Goal: Task Accomplishment & Management: Use online tool/utility

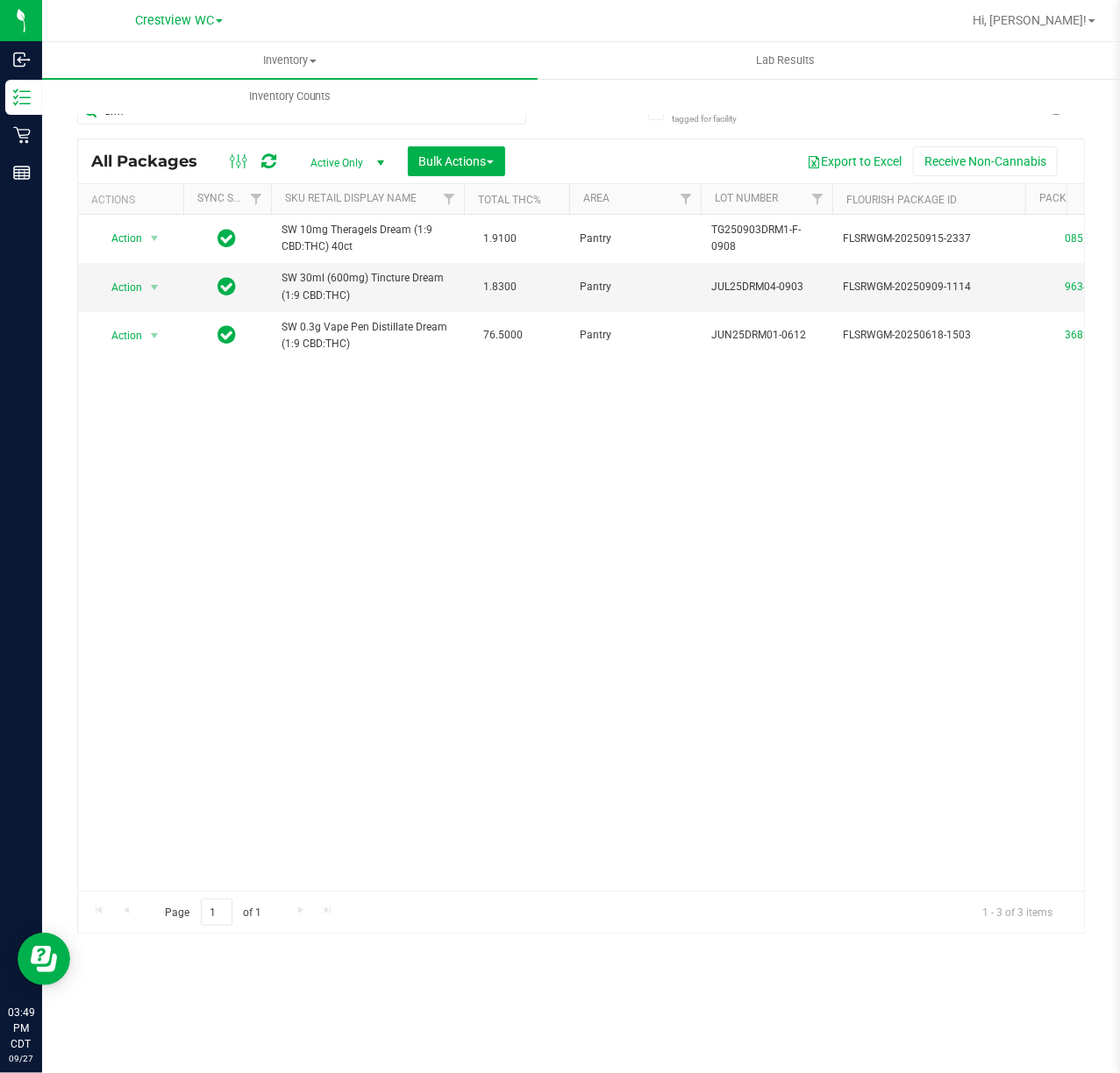
drag, startPoint x: 298, startPoint y: 121, endPoint x: -456, endPoint y: 149, distance: 754.5
click at [0, 149] on html "Inbound Inventory Retail Reports 03:49 PM CDT [DATE] 09/27 Crestview WC Hi, [PE…" at bounding box center [560, 536] width 1120 height 1073
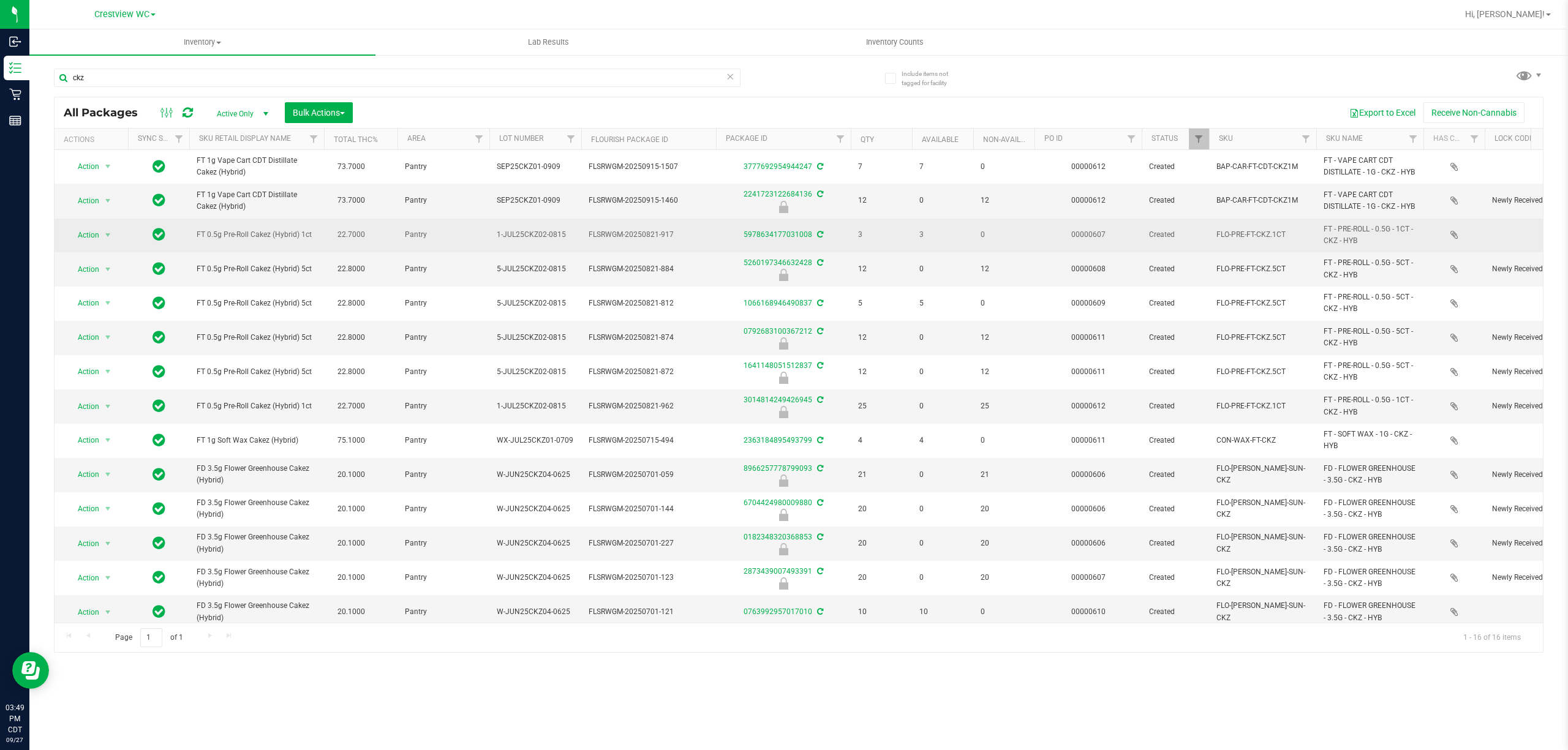
drag, startPoint x: 311, startPoint y: 263, endPoint x: 192, endPoint y: 255, distance: 119.3
click at [192, 252] on td "FT 0.5g Pre-Roll Cakez (Hybrid) 1ct" at bounding box center [257, 236] width 135 height 34
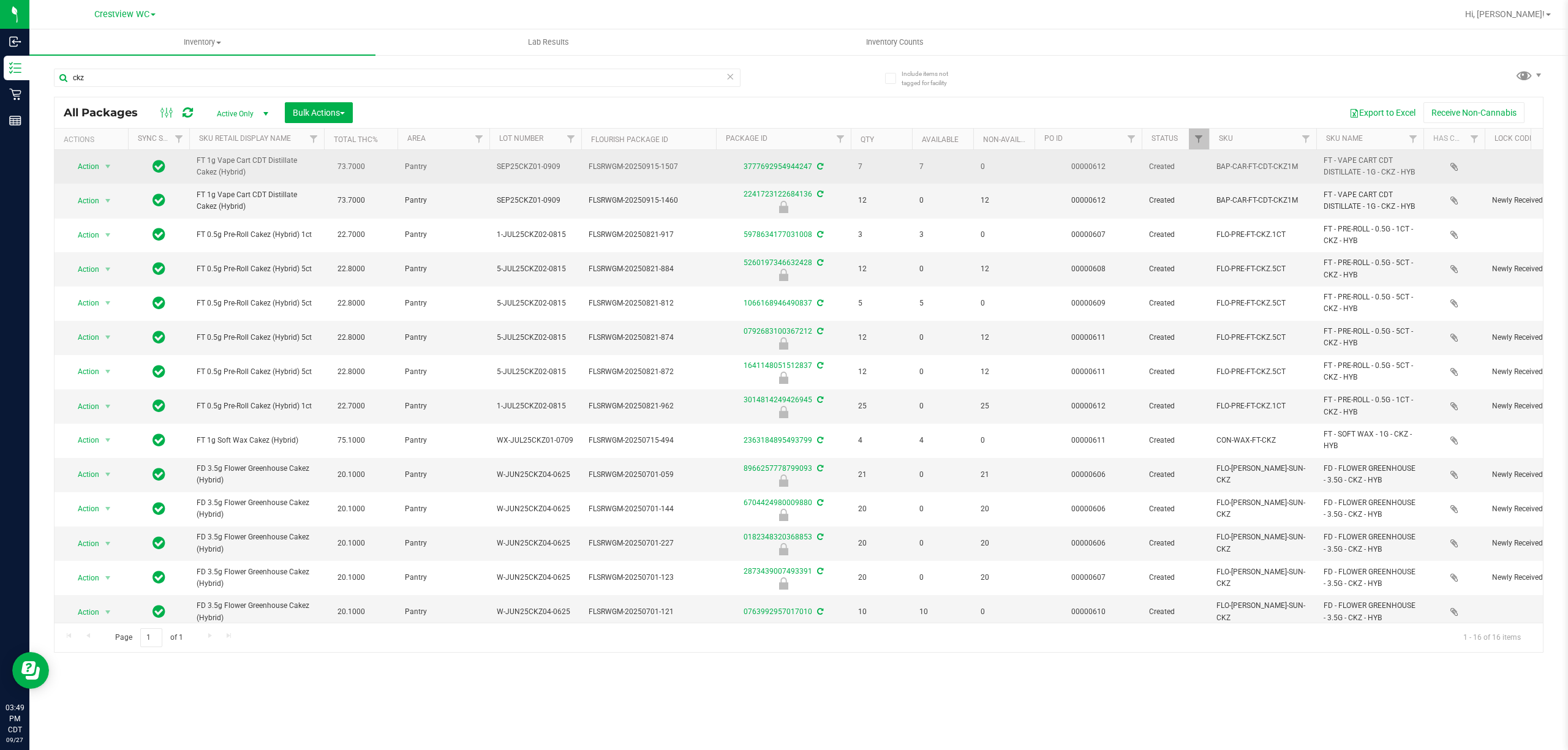
copy span "FT 0.5g Pre-Roll Cakez (Hybrid) 1ct"
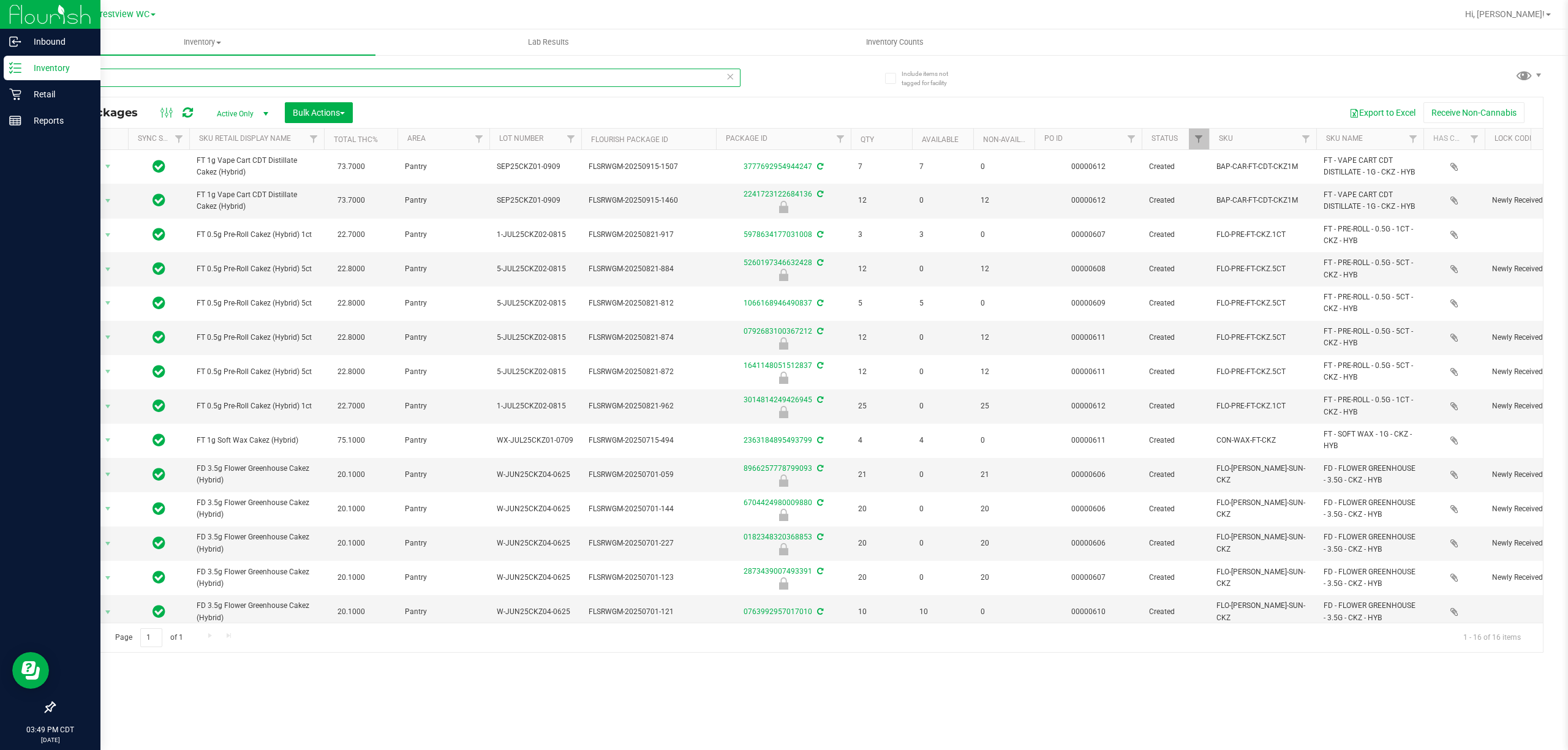
drag, startPoint x: 116, startPoint y: 69, endPoint x: 0, endPoint y: 62, distance: 116.2
click at [0, 62] on div "Inbound Inventory Retail Reports 03:49 PM CDT [DATE] 09/27 Crestview WC Hi, [PE…" at bounding box center [784, 375] width 1568 height 750
paste input "FT 0.5g Pre-Roll Cakez (Hybrid) 1ct"
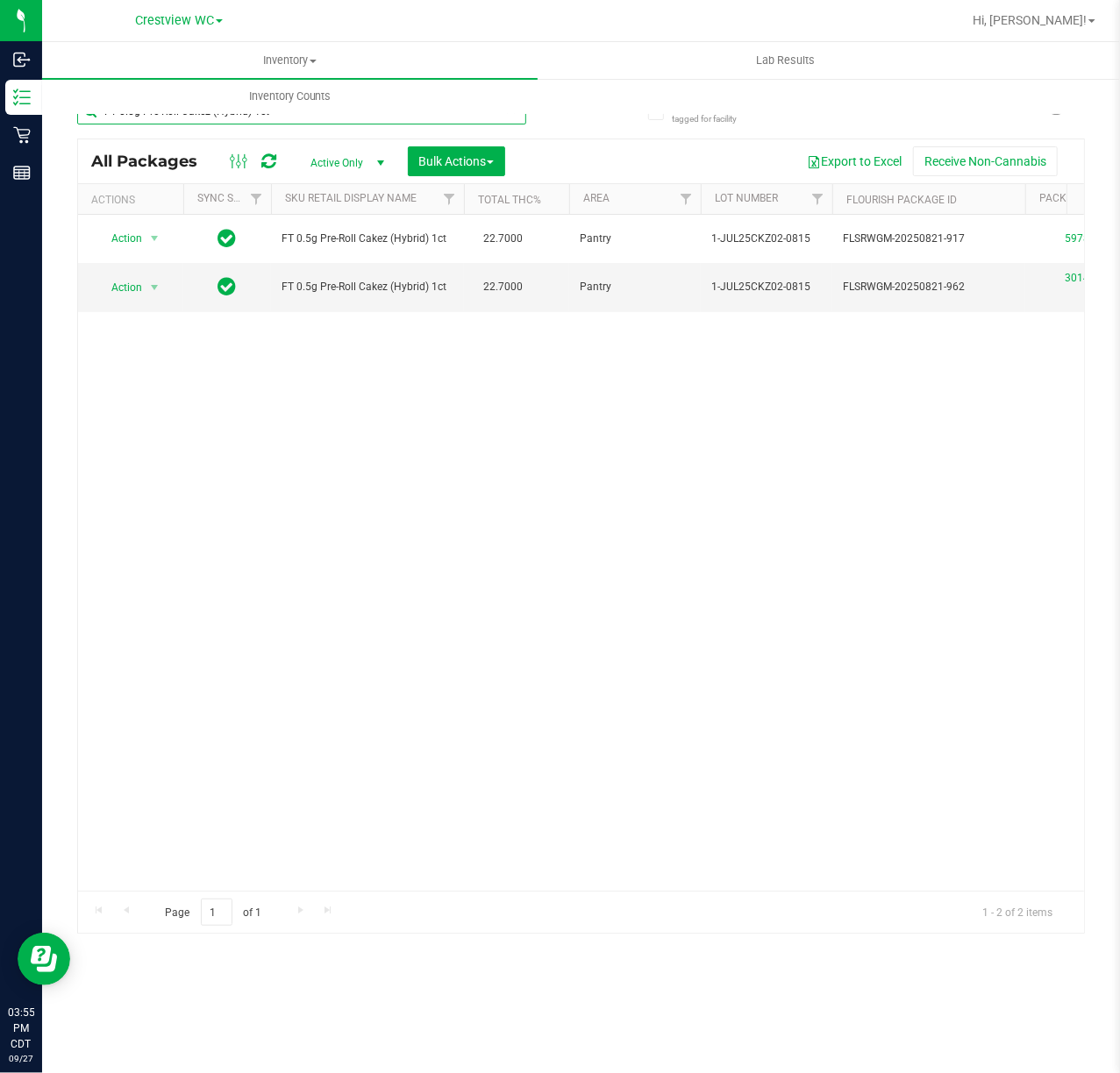
drag, startPoint x: 298, startPoint y: 120, endPoint x: -724, endPoint y: 120, distance: 1022.0
click at [0, 120] on html "Inbound Inventory Retail Reports 03:55 PM CDT [DATE] 09/27 Crestview WC Hi, [PE…" at bounding box center [560, 536] width 1120 height 1073
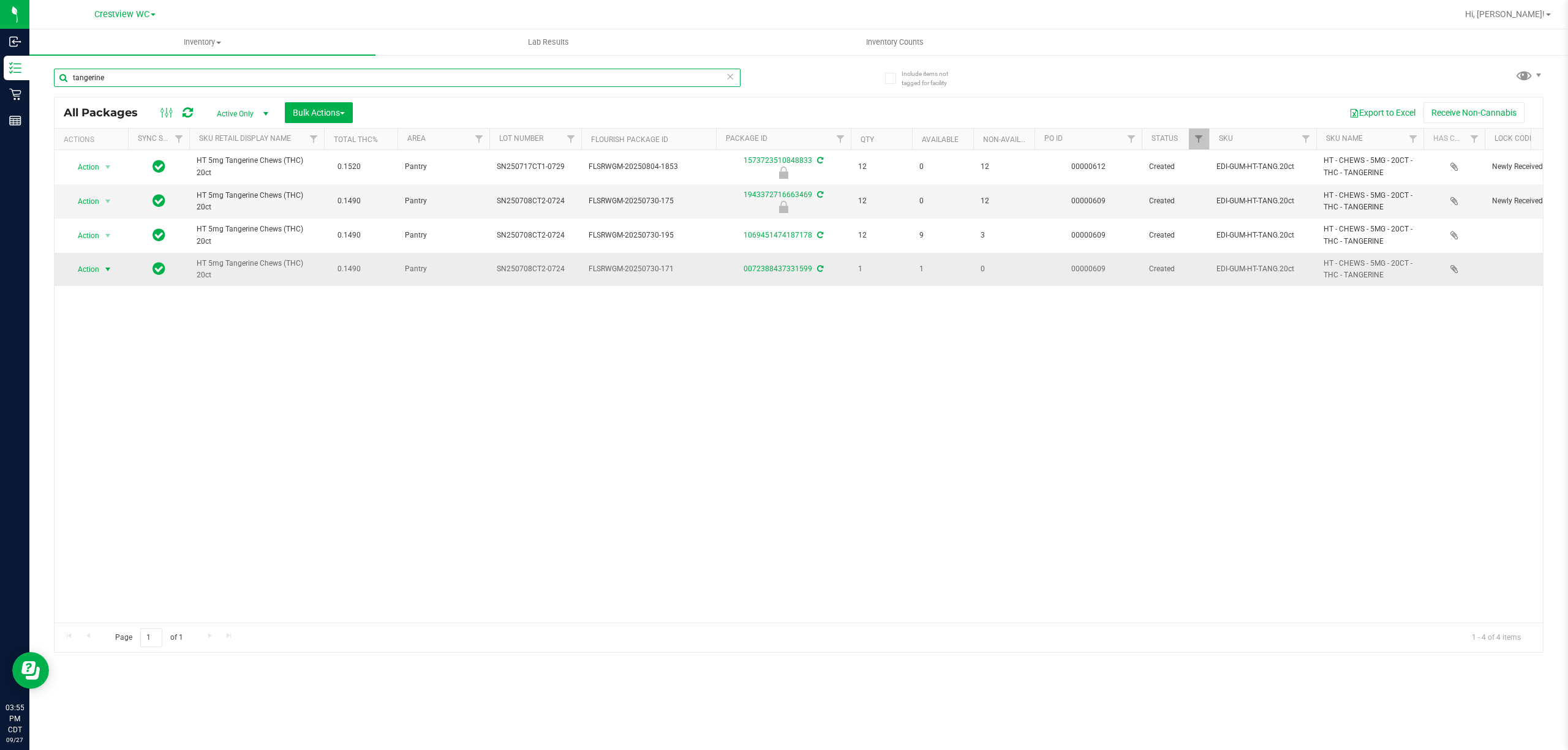
type input "tangerine"
click at [106, 272] on span "select" at bounding box center [108, 270] width 10 height 10
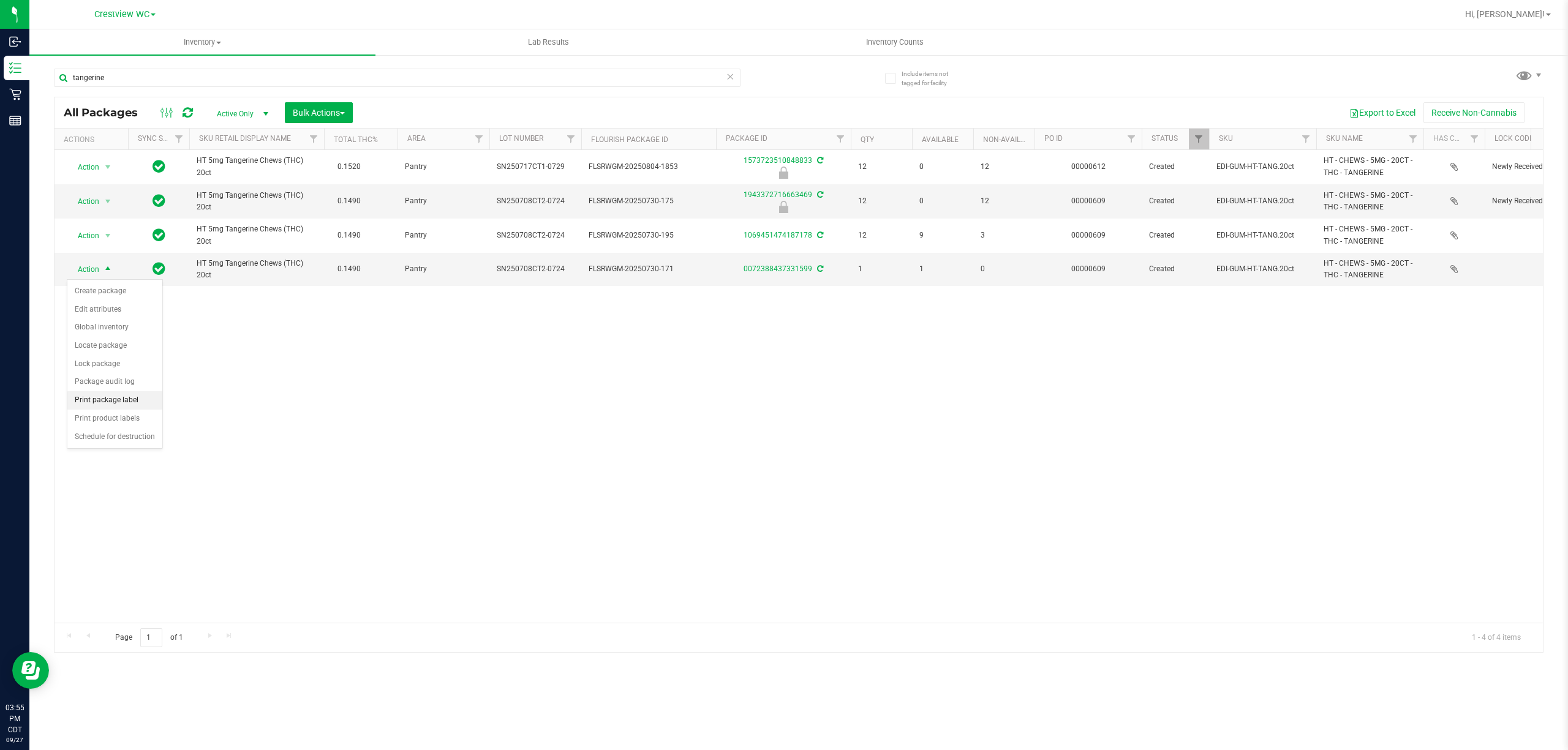
click at [129, 402] on li "Print package label" at bounding box center [114, 400] width 95 height 18
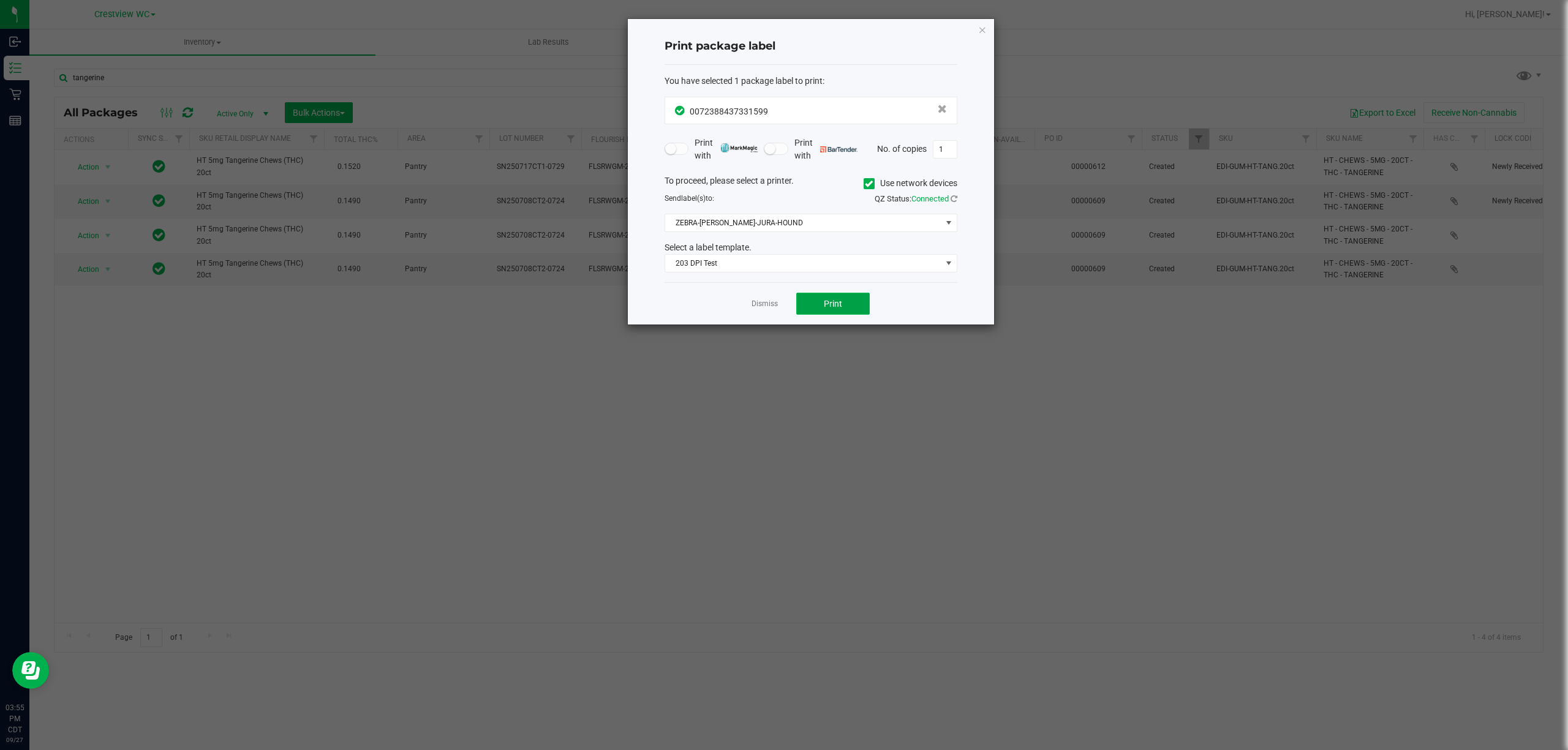
click at [782, 297] on button "Print" at bounding box center [833, 304] width 74 height 22
click at [770, 309] on link "Dismiss" at bounding box center [765, 304] width 26 height 11
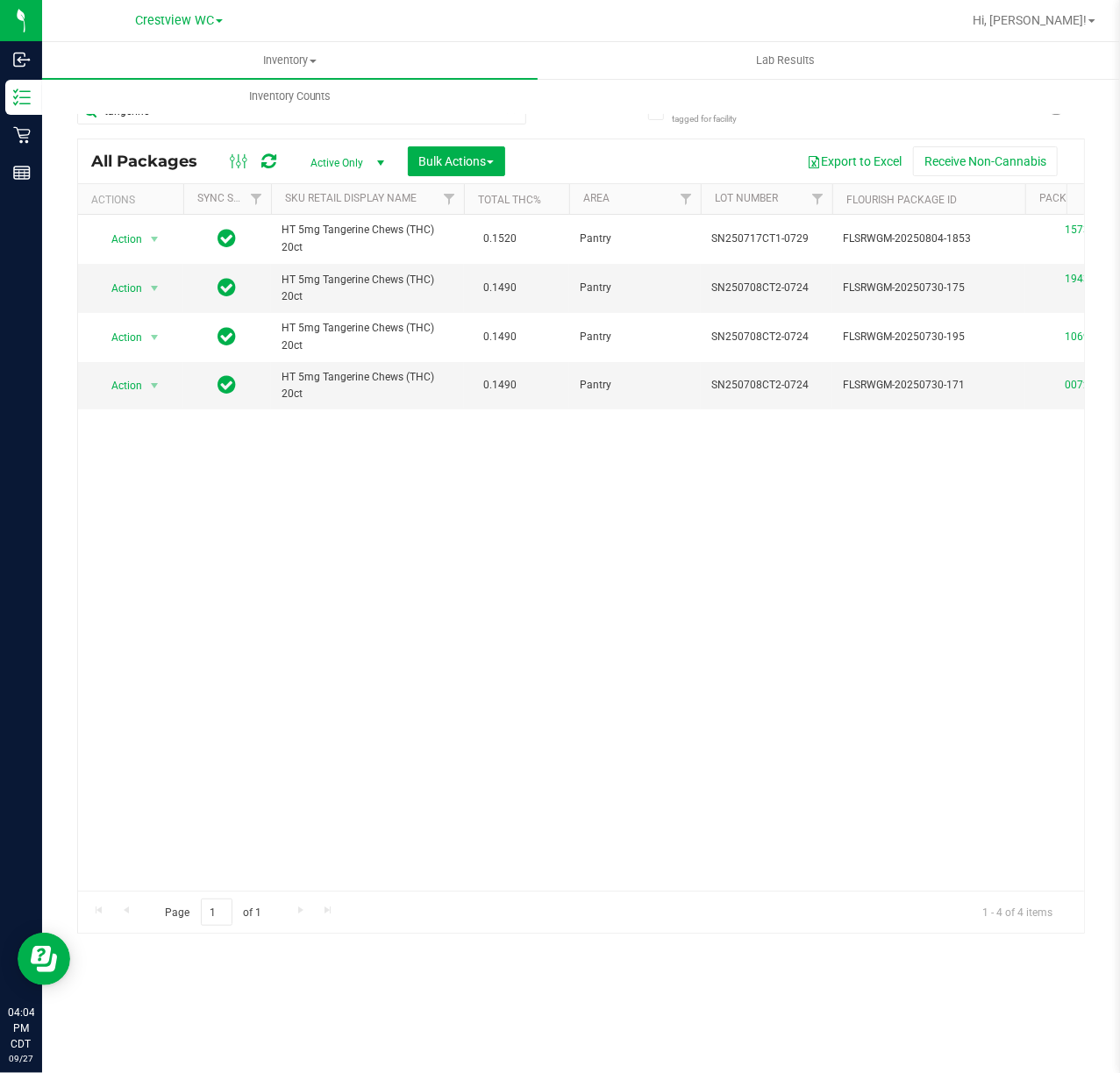
click at [316, 722] on div "Action Action Edit attributes Global inventory Locate package Package audit log…" at bounding box center [581, 553] width 1006 height 676
click at [1060, 17] on span "Hi, [PERSON_NAME]!" at bounding box center [1029, 21] width 114 height 14
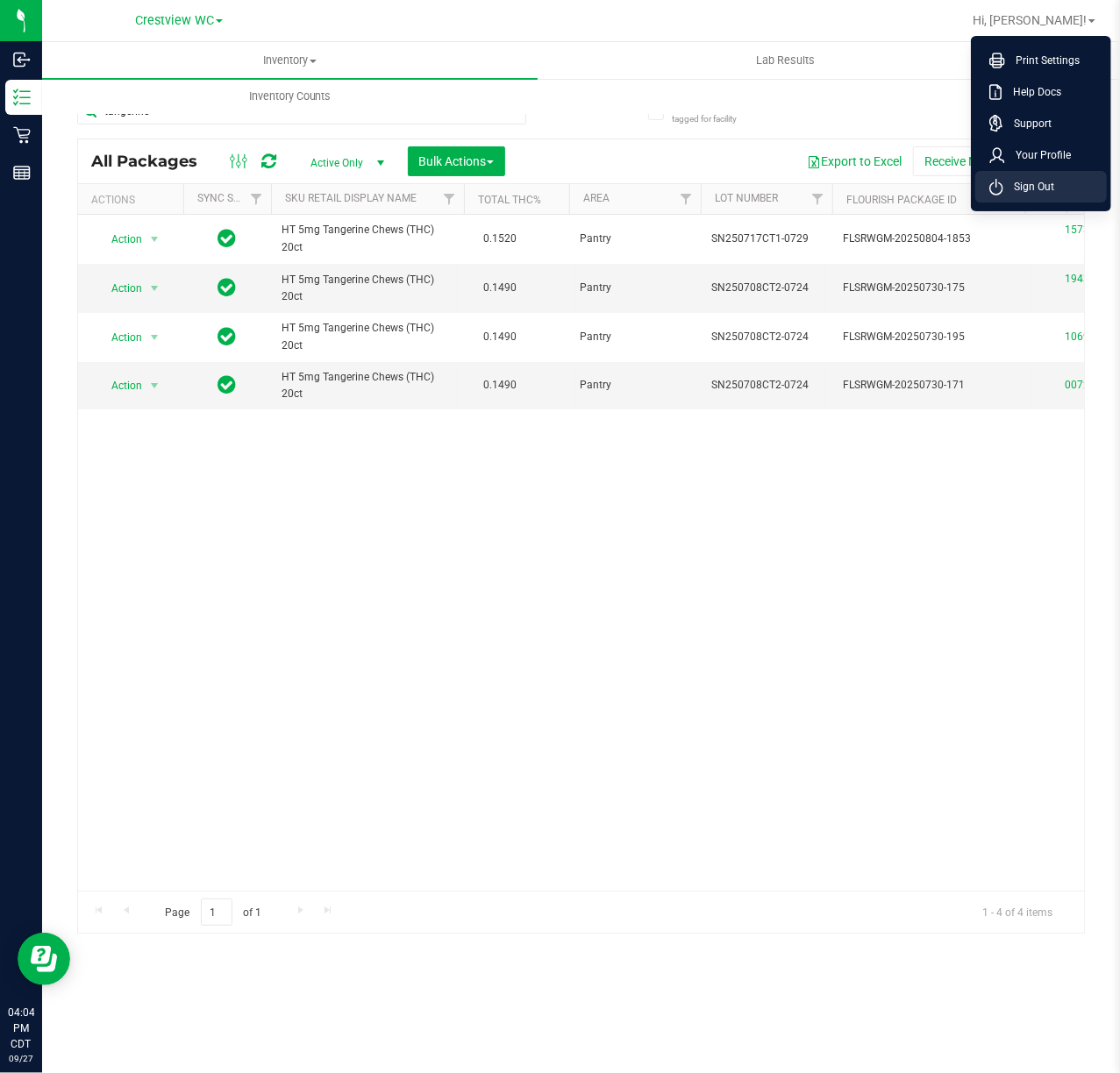
click at [1043, 185] on span "Sign Out" at bounding box center [1028, 186] width 50 height 17
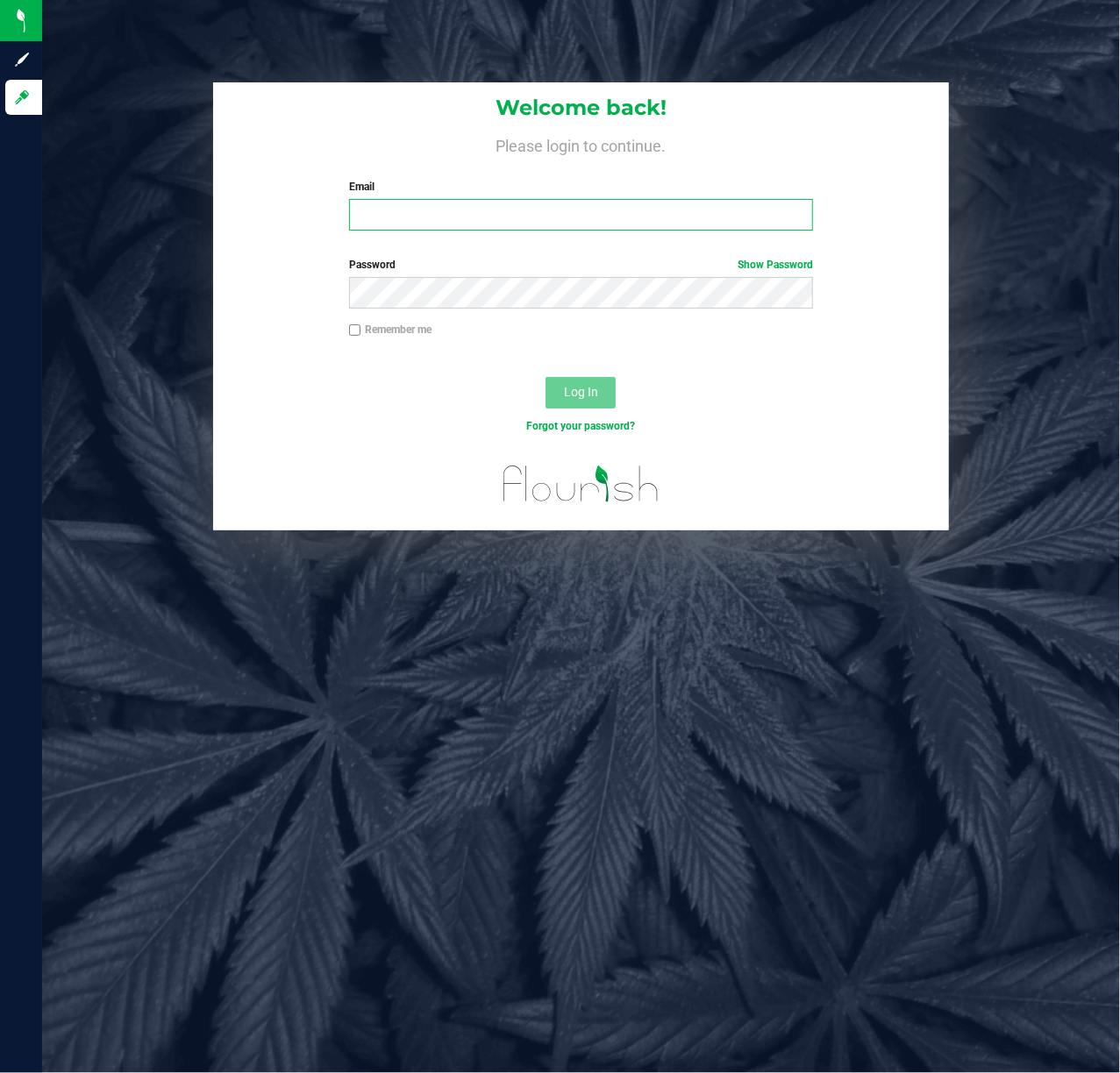
click at [484, 216] on input "Email" at bounding box center [582, 214] width 465 height 32
type input "[EMAIL_ADDRESS][DOMAIN_NAME]"
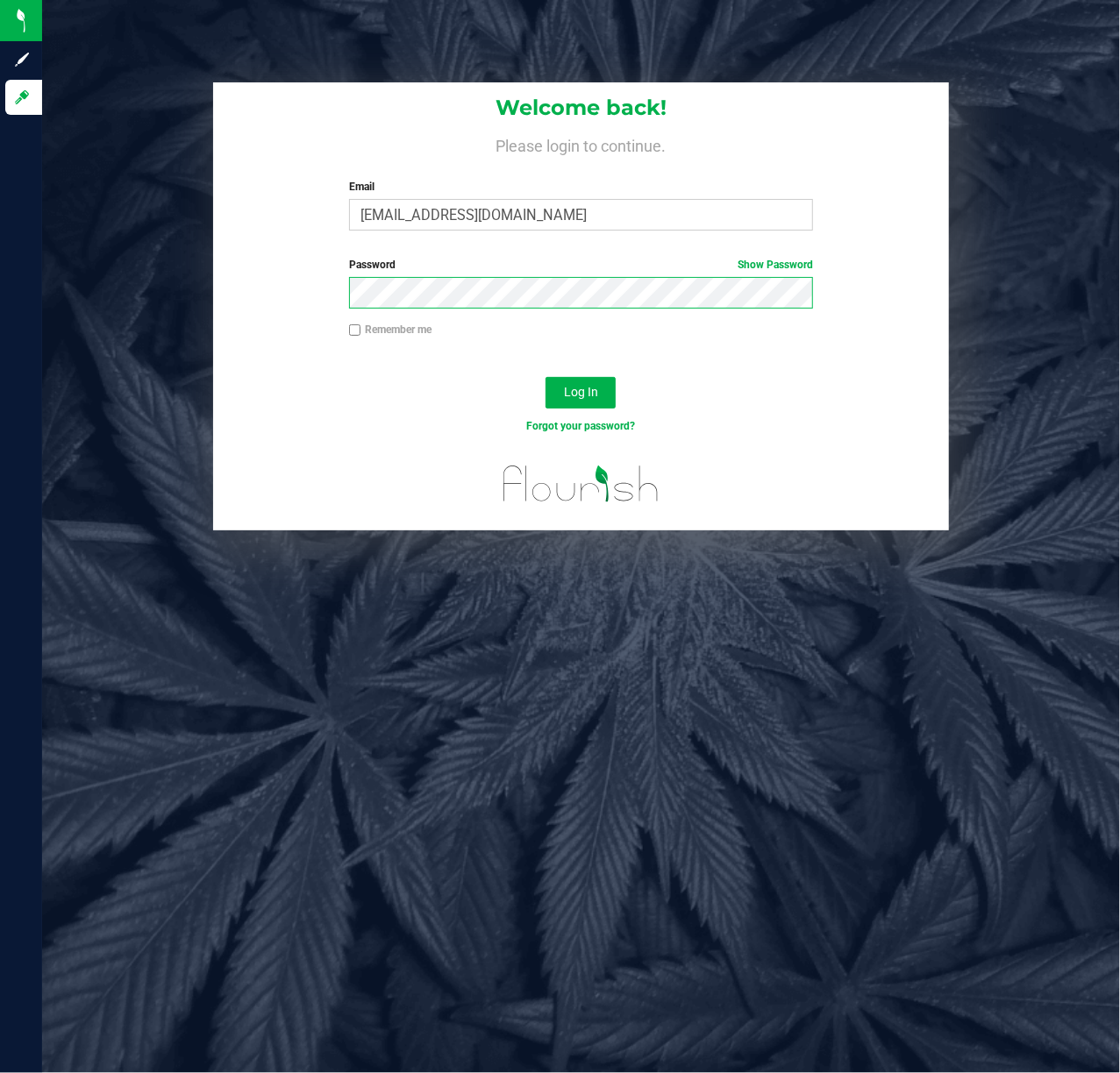
click at [546, 377] on button "Log In" at bounding box center [581, 392] width 70 height 32
